Goal: Task Accomplishment & Management: Manage account settings

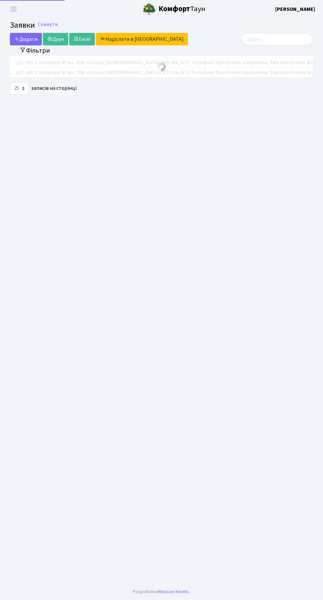
select select "25"
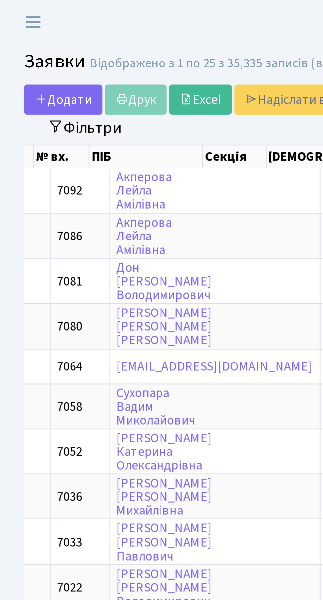
scroll to position [0, 101]
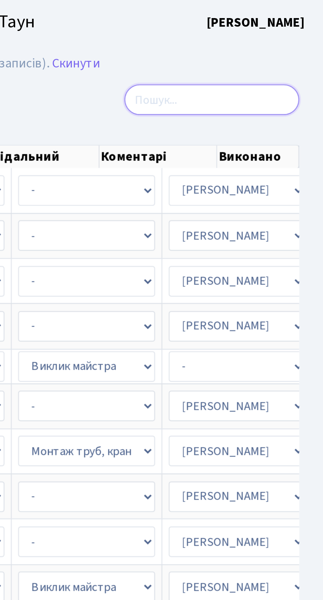
click at [270, 38] on input "search" at bounding box center [276, 41] width 71 height 13
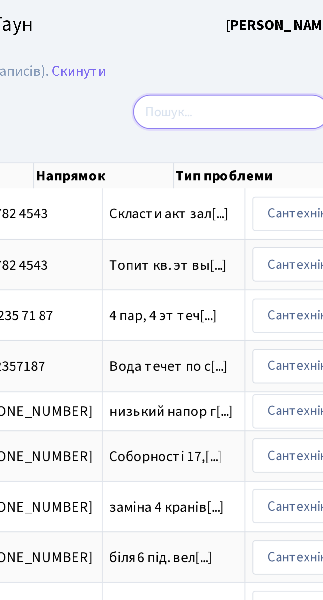
scroll to position [0, 0]
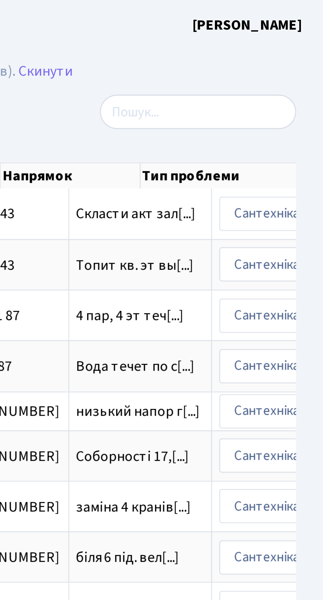
click at [310, 6] on b "[PERSON_NAME]" at bounding box center [295, 9] width 40 height 7
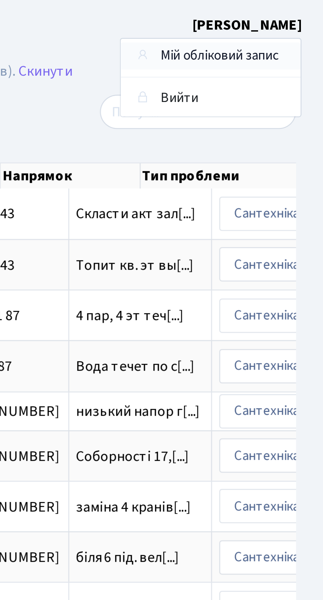
click at [299, 20] on link "Мій обліковий запис" at bounding box center [282, 20] width 66 height 10
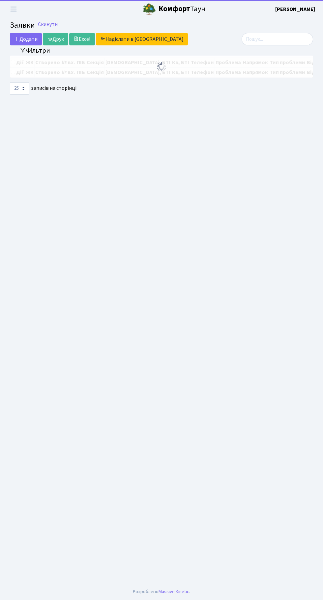
select select "25"
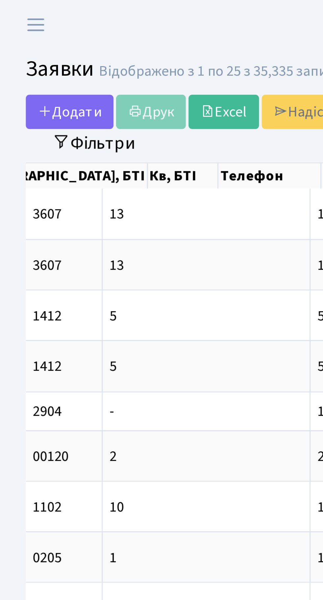
scroll to position [0, 220]
